Goal: Task Accomplishment & Management: Manage account settings

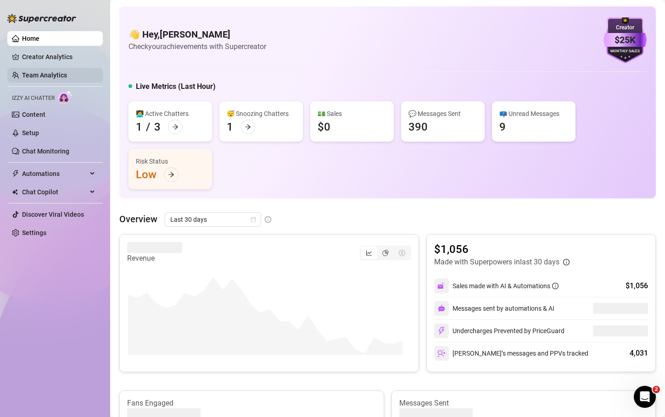
click at [41, 73] on link "Team Analytics" at bounding box center [44, 75] width 45 height 7
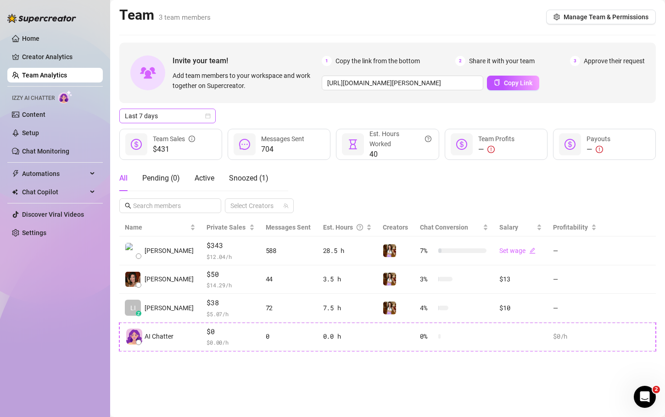
click at [209, 114] on icon "calendar" at bounding box center [207, 116] width 5 height 5
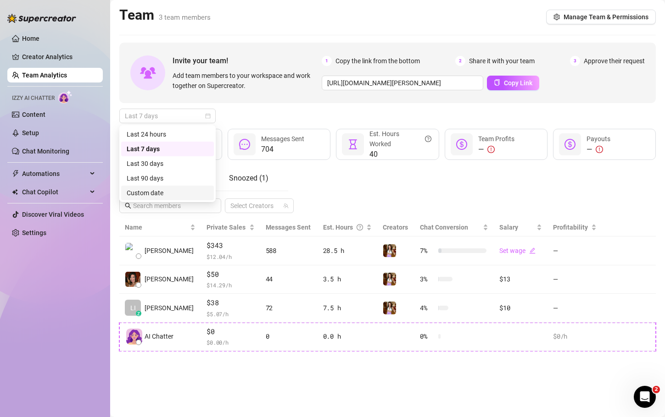
click at [160, 188] on div "Custom date" at bounding box center [168, 193] width 82 height 10
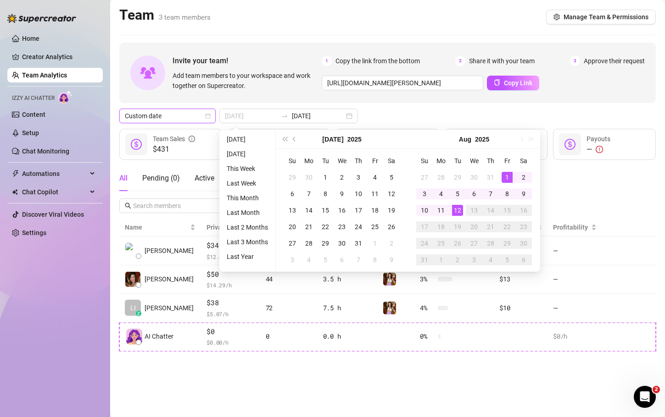
type input "[DATE]"
click at [506, 175] on div "1" at bounding box center [506, 177] width 11 height 11
type input "[DATE]"
click at [505, 194] on div "8" at bounding box center [506, 194] width 11 height 11
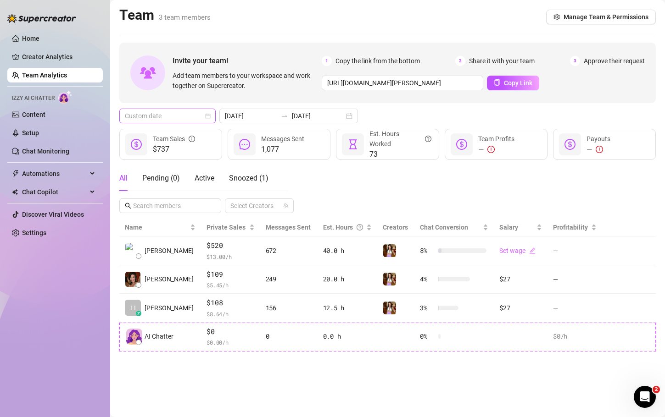
click at [190, 115] on span "Custom date" at bounding box center [167, 116] width 85 height 14
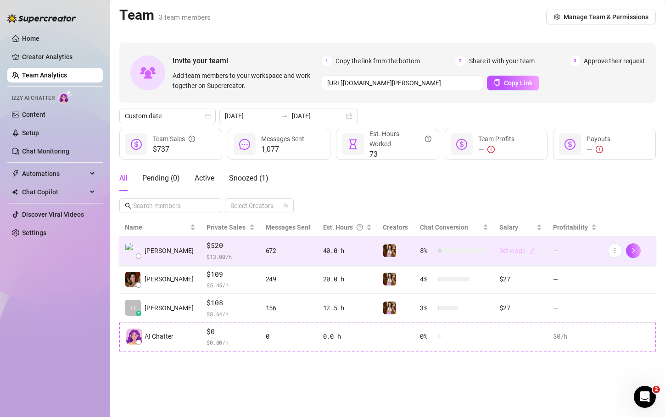
click at [517, 251] on link "Set wage" at bounding box center [517, 250] width 36 height 7
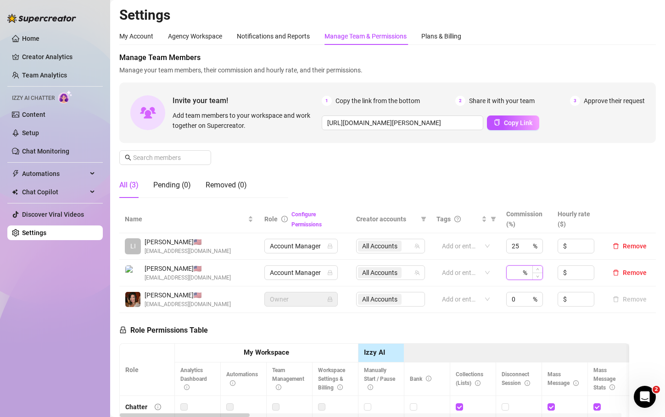
click at [512, 269] on input at bounding box center [515, 273] width 9 height 14
type input "25"
click at [24, 37] on link "Home" at bounding box center [30, 38] width 17 height 7
